Goal: Find specific page/section: Find specific page/section

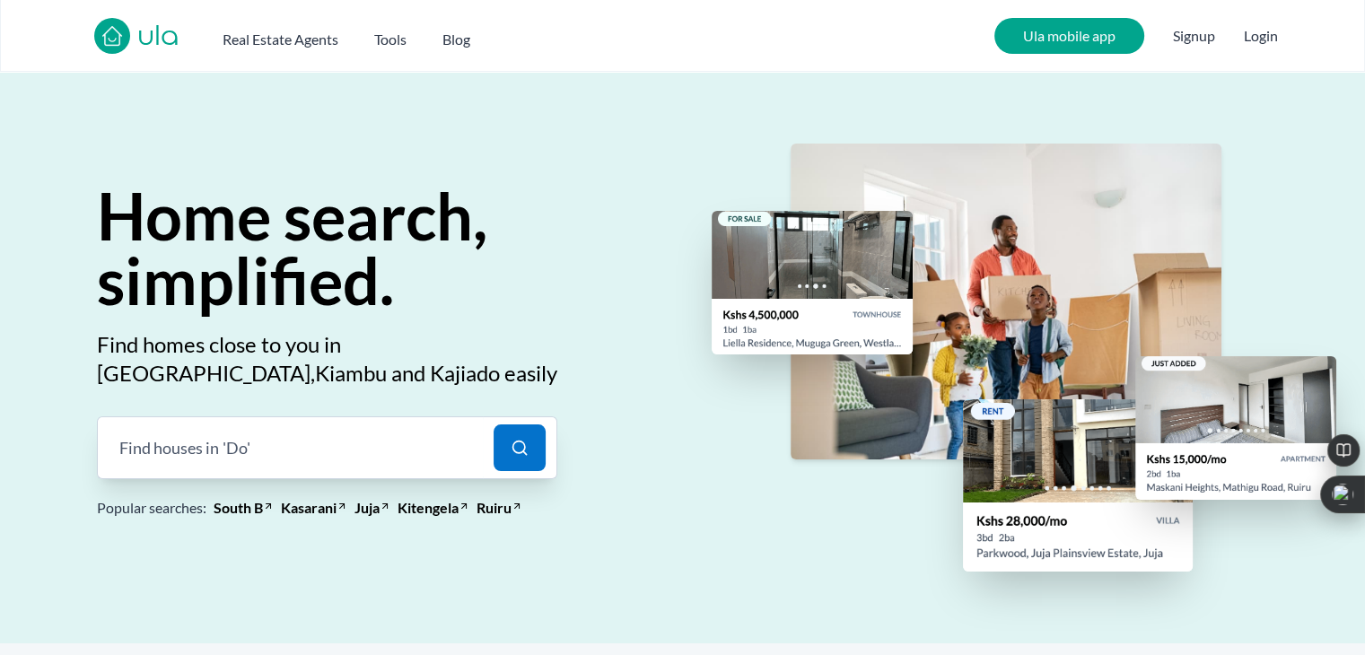
click at [381, 457] on div "Find houses in 'Do' |" at bounding box center [290, 448] width 386 height 63
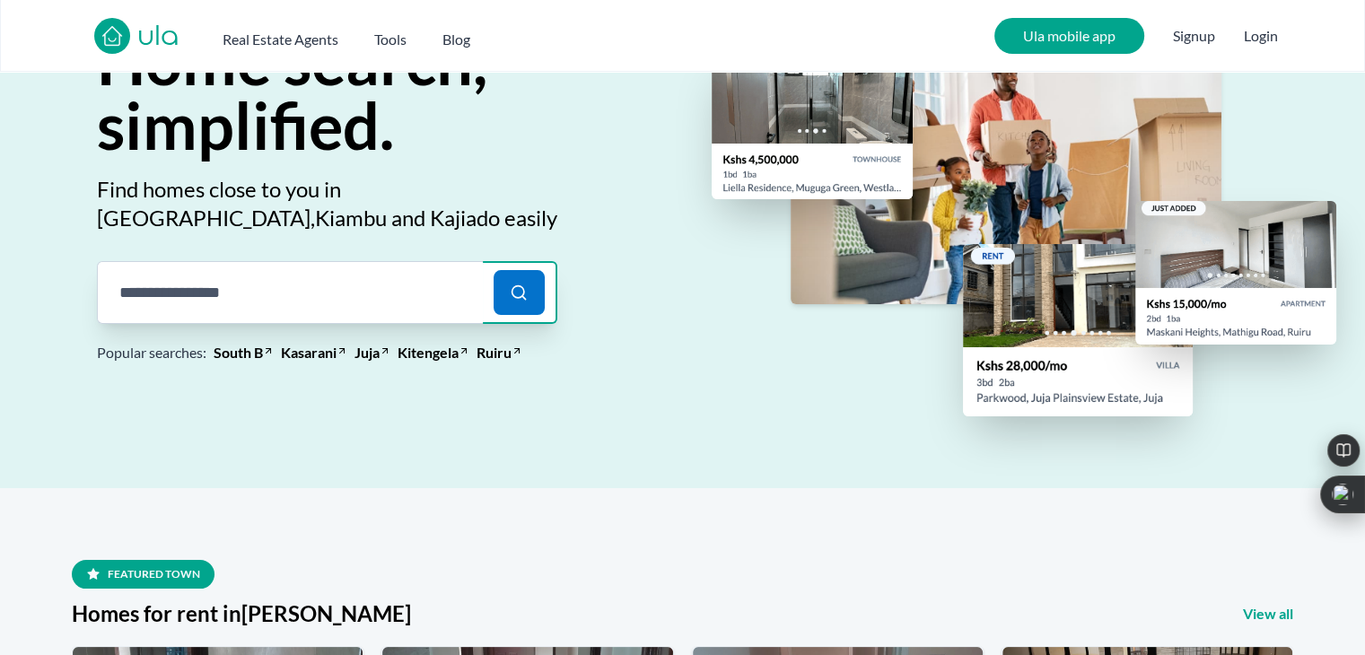
scroll to position [183, 0]
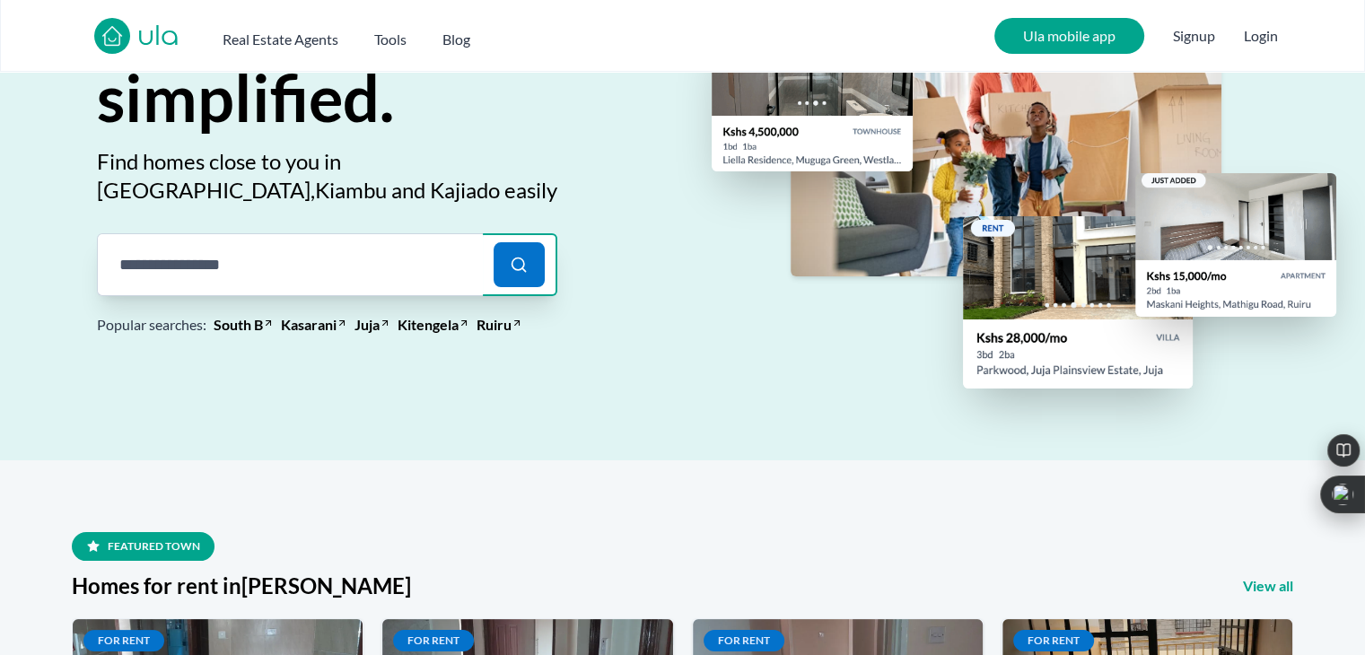
click at [341, 276] on input "search" at bounding box center [290, 264] width 386 height 63
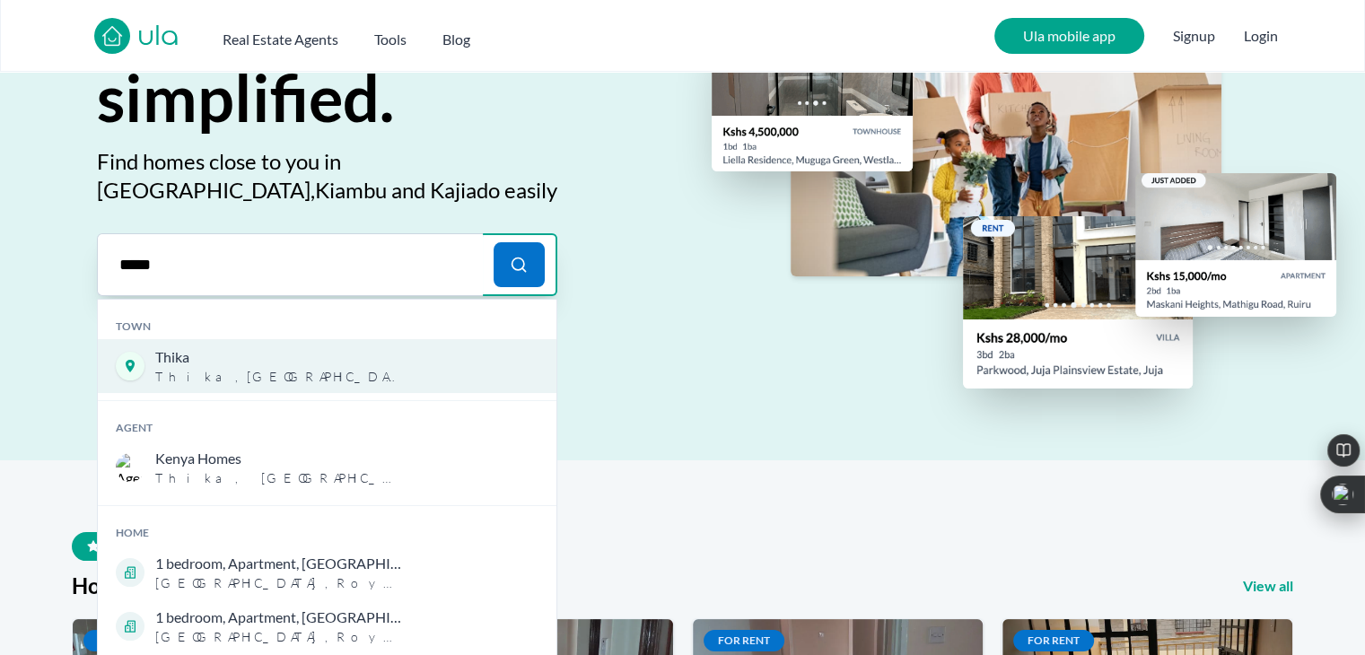
type input "*****"
click at [293, 370] on span "Thika , Kiambu County" at bounding box center [278, 377] width 247 height 18
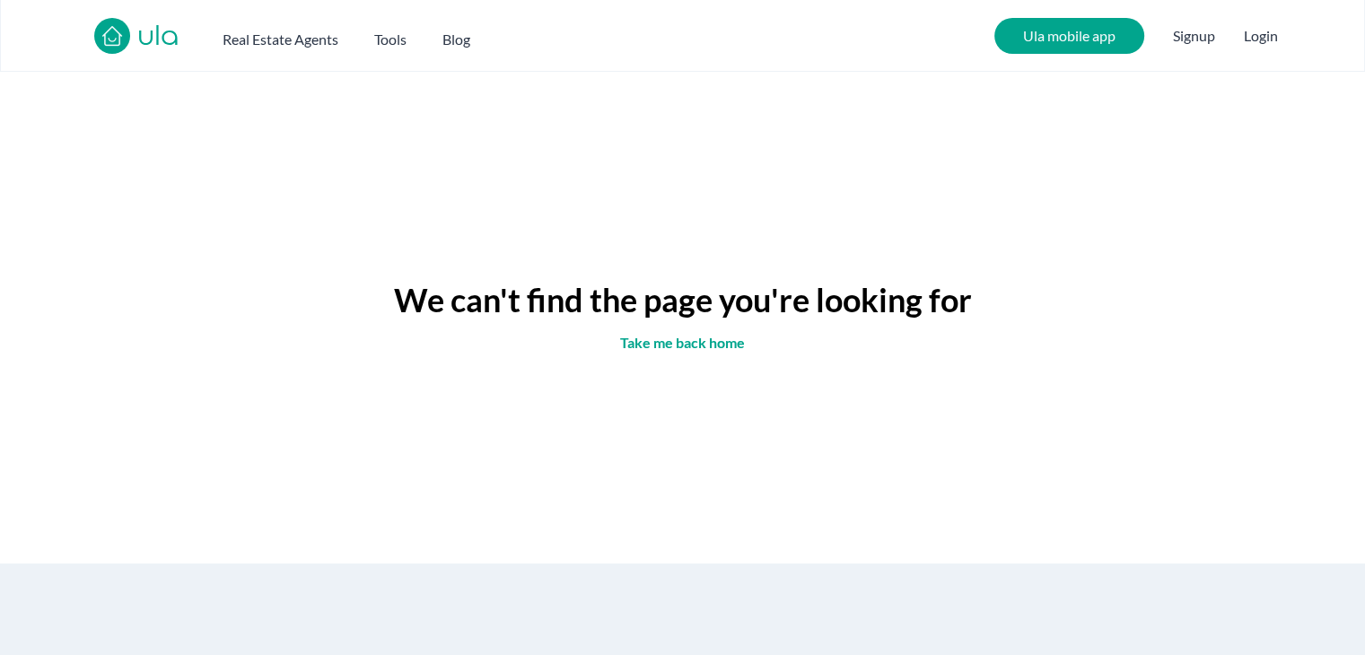
click at [660, 345] on link "Take me back home" at bounding box center [682, 343] width 125 height 22
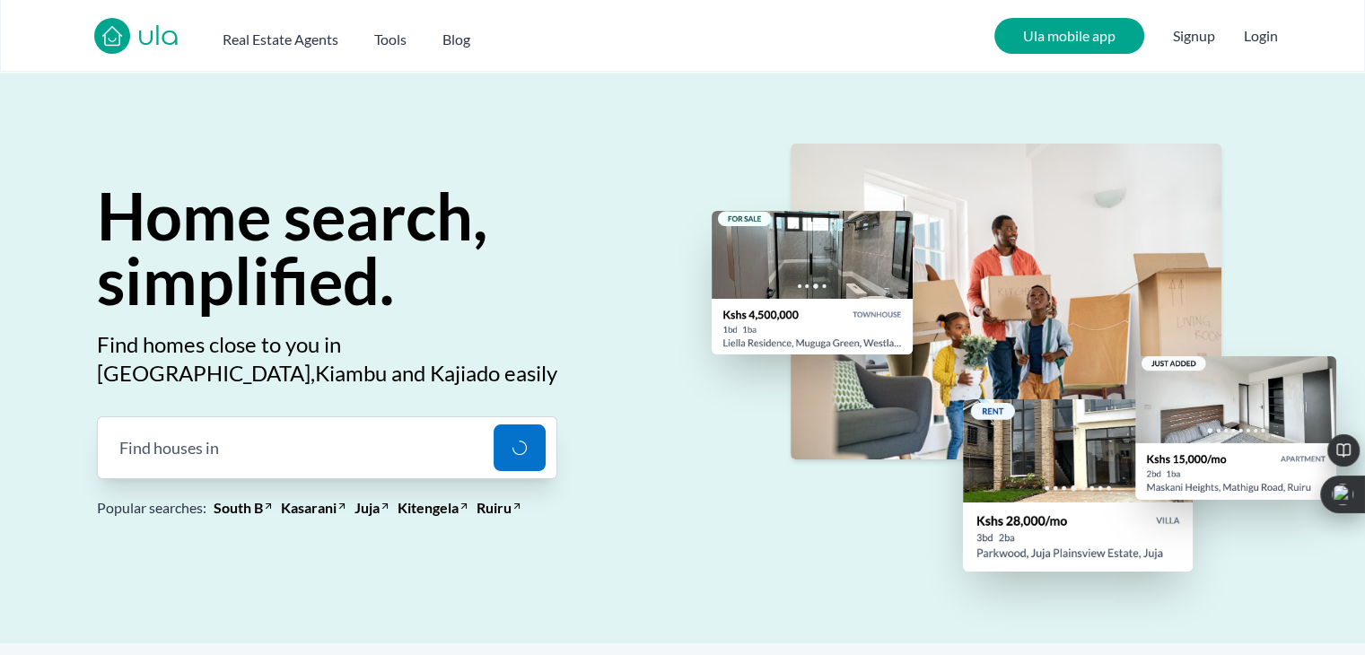
click at [320, 452] on div "Find houses in |" at bounding box center [290, 448] width 386 height 63
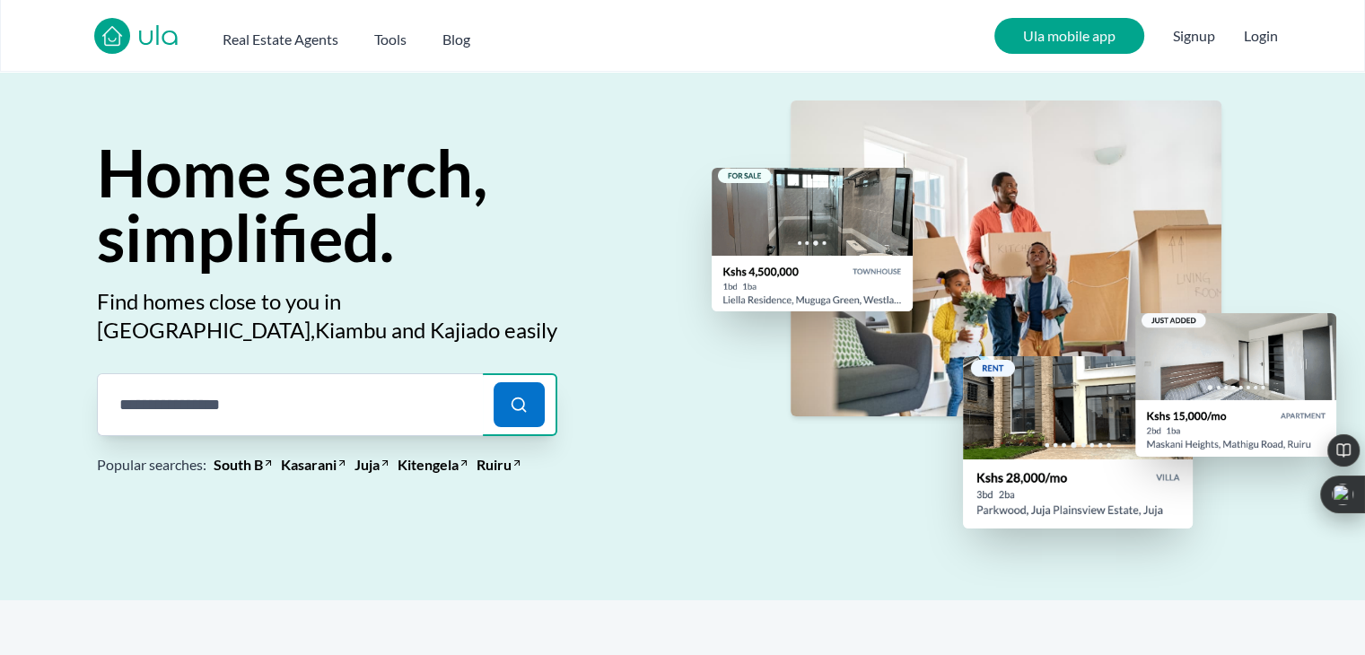
scroll to position [183, 0]
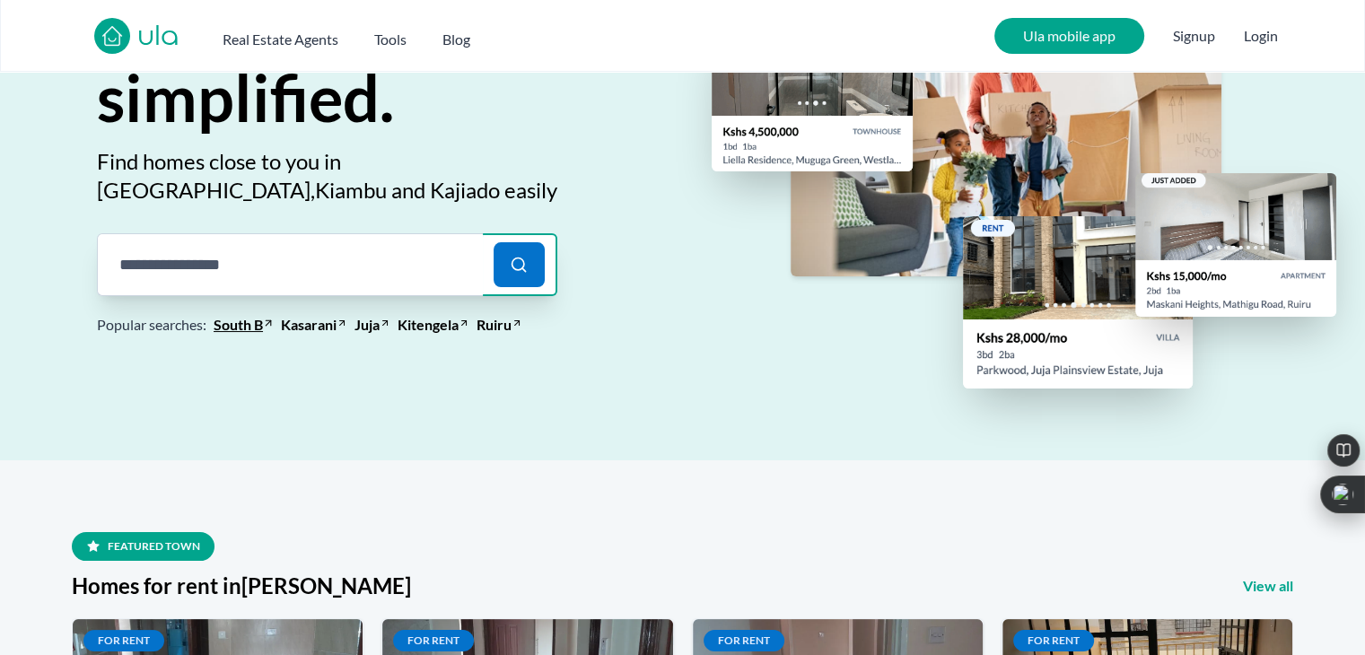
click at [255, 327] on link "South B" at bounding box center [238, 325] width 49 height 22
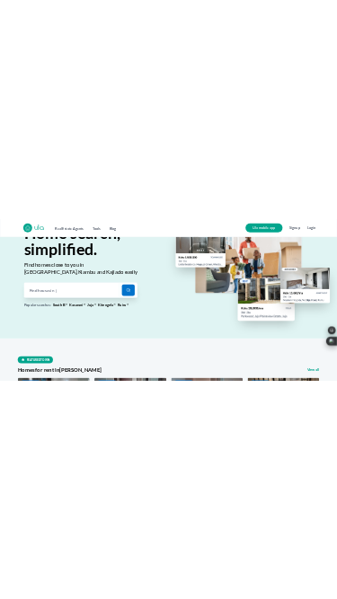
scroll to position [0, 0]
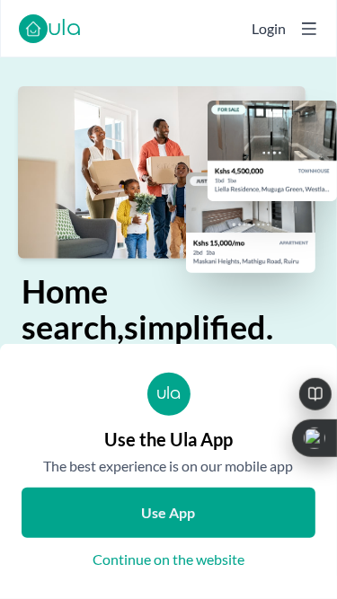
click at [302, 29] on icon at bounding box center [309, 28] width 14 height 13
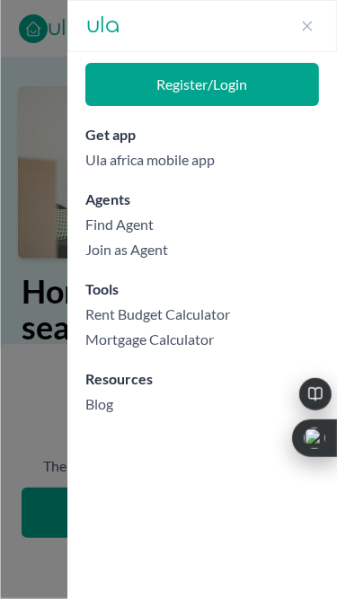
click at [307, 25] on icon at bounding box center [308, 27] width 10 height 10
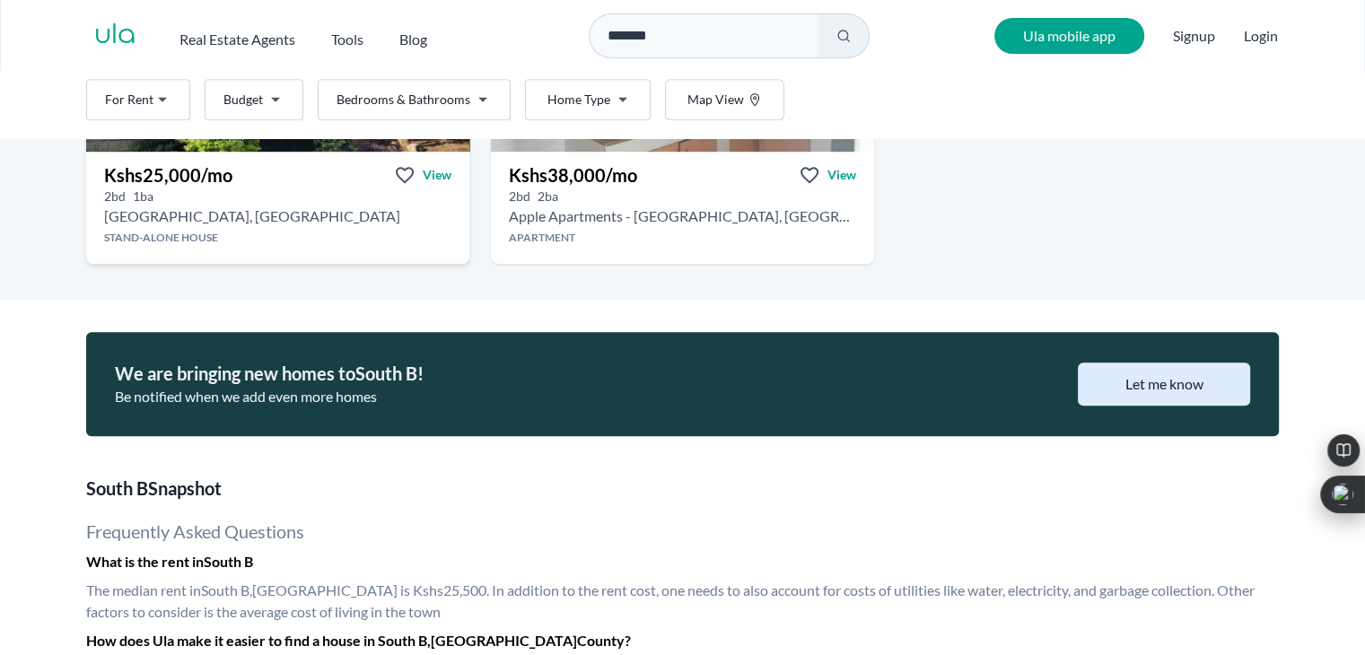
scroll to position [1187, 0]
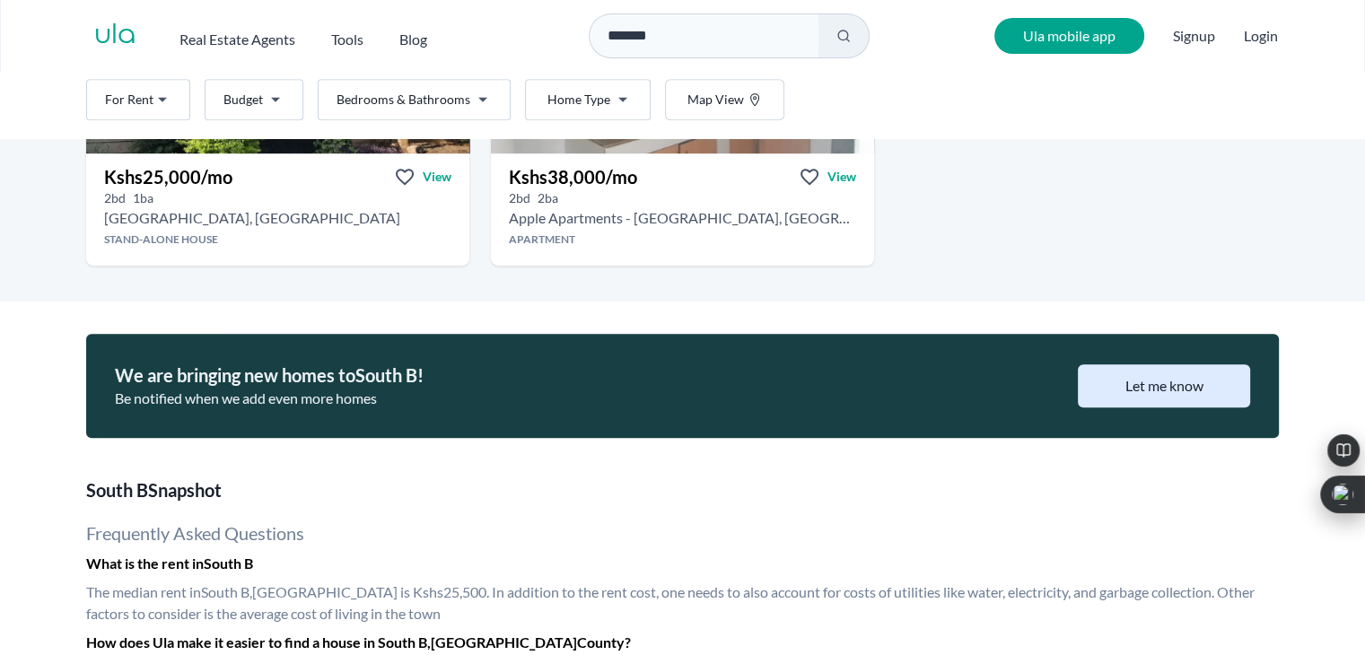
click at [128, 46] on link "ula" at bounding box center [115, 36] width 42 height 32
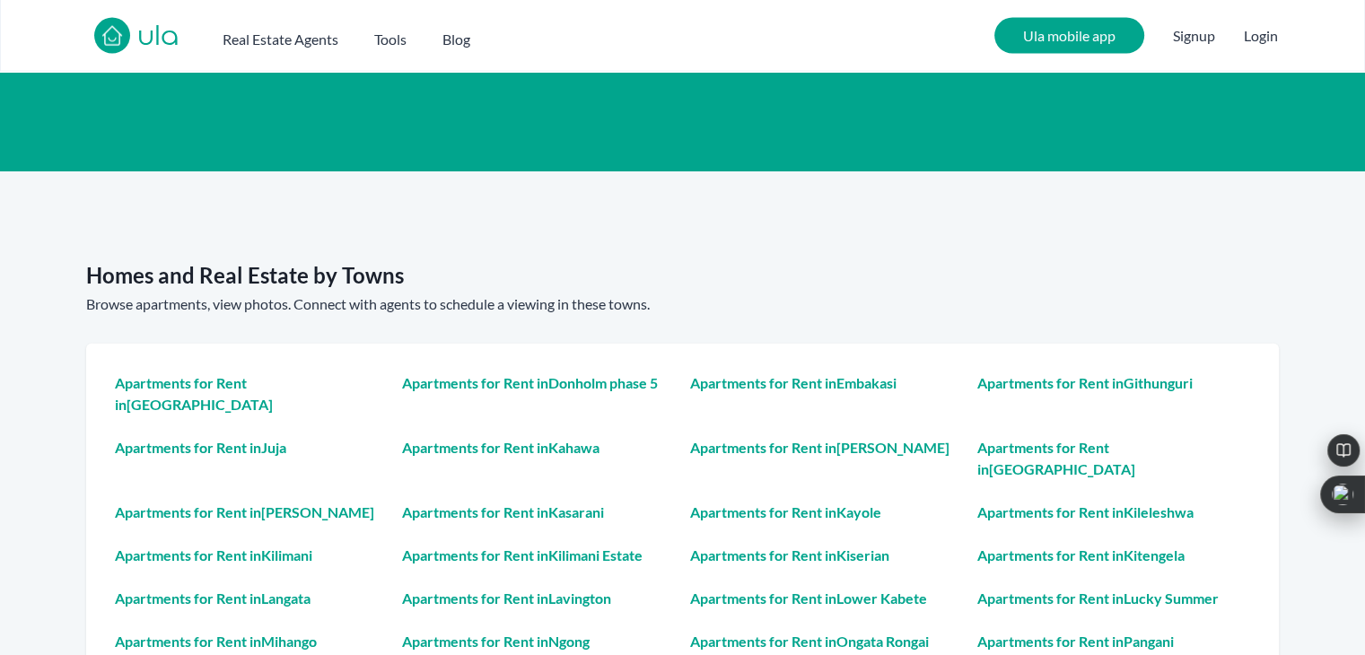
scroll to position [4039, 0]
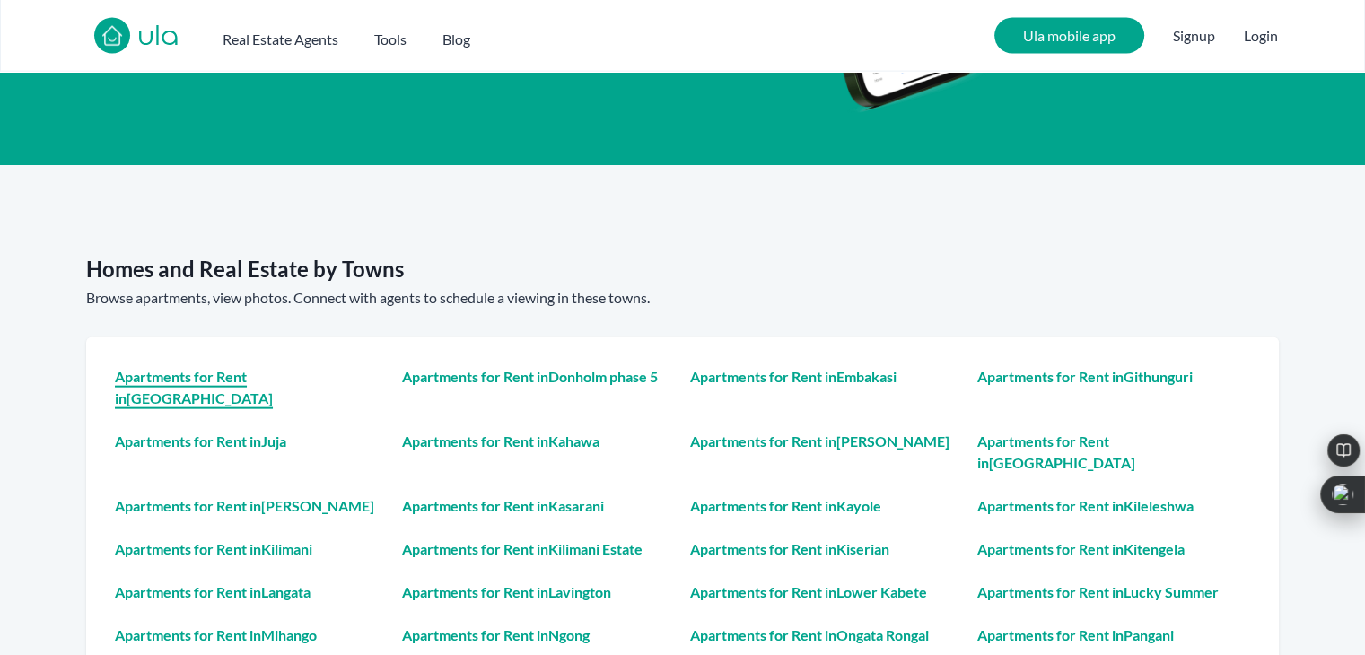
click at [230, 371] on h4 "Apartments for Rent in [GEOGRAPHIC_DATA]" at bounding box center [251, 387] width 273 height 43
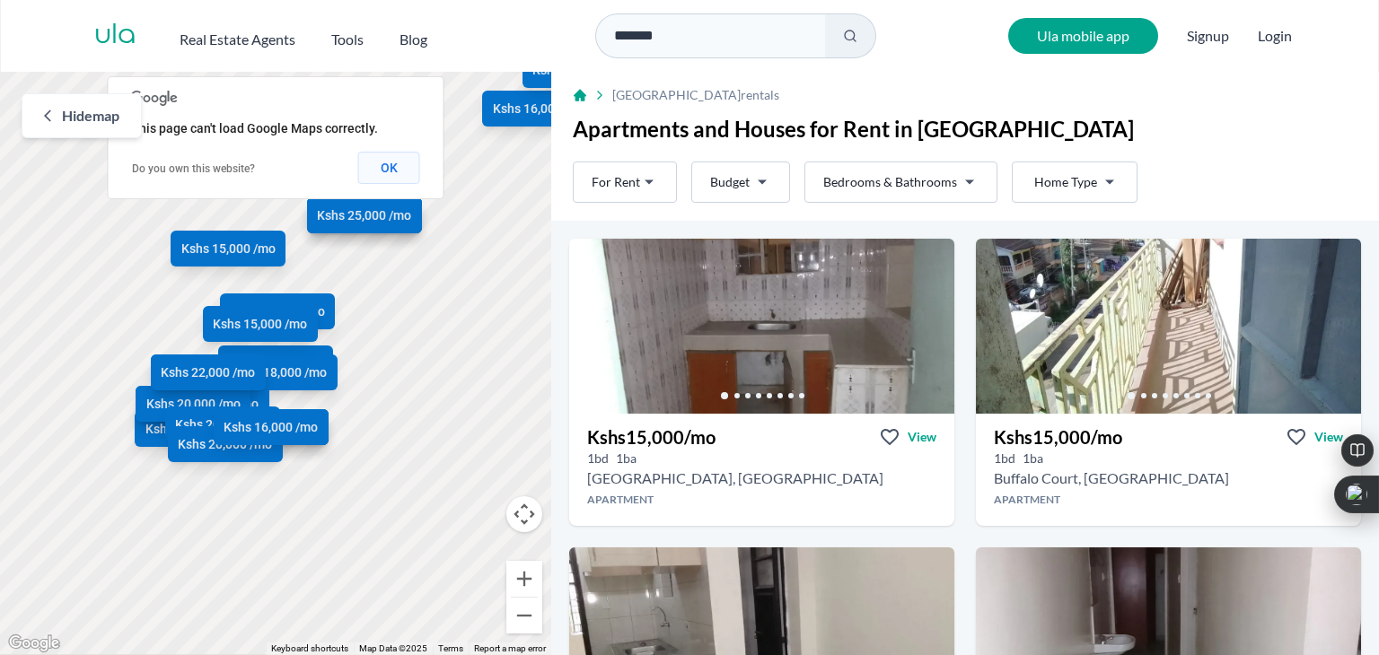
click at [392, 172] on button "OK" at bounding box center [389, 168] width 62 height 32
